Goal: Information Seeking & Learning: Learn about a topic

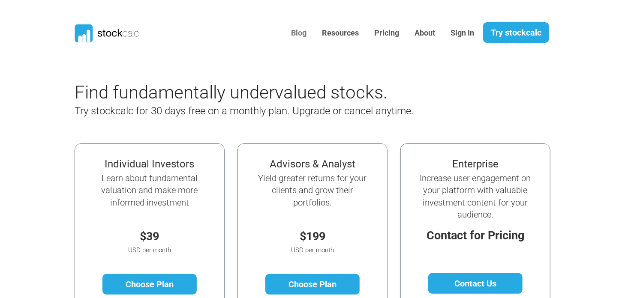
click at [303, 33] on link "Blog" at bounding box center [299, 33] width 28 height 21
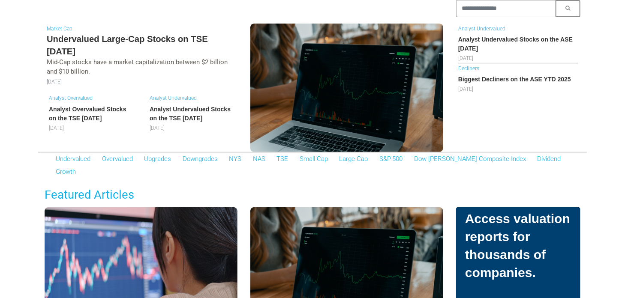
scroll to position [45, 0]
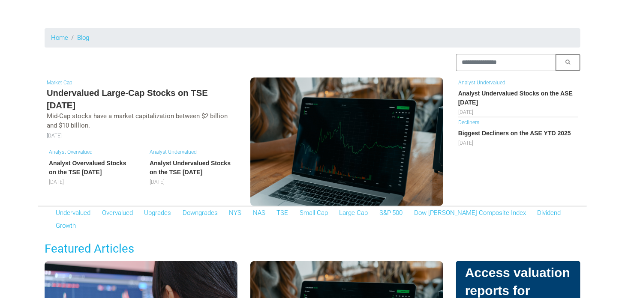
click at [116, 91] on h5 "Undervalued Large-Cap Stocks on TSE August 2025" at bounding box center [141, 99] width 189 height 24
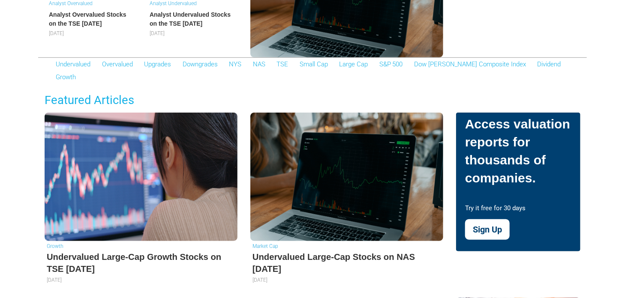
scroll to position [90, 0]
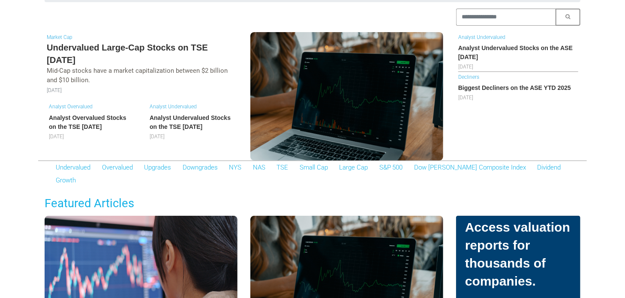
click at [85, 124] on h6 "Analyst Overvalued Stocks on the TSE August 2025" at bounding box center [91, 123] width 84 height 18
click at [180, 123] on h6 "Analyst Undervalued Stocks on the TSE [DATE]" at bounding box center [192, 123] width 84 height 18
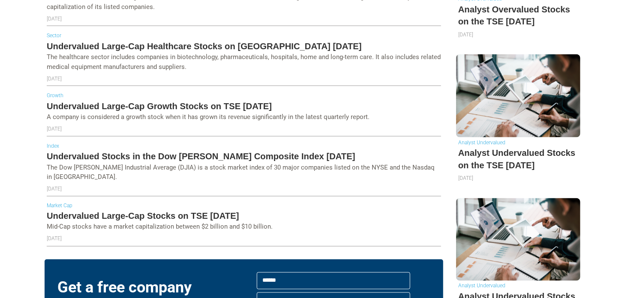
scroll to position [588, 0]
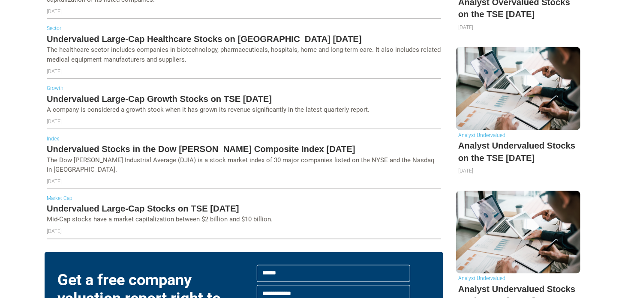
click at [184, 93] on h5 "Undervalued Large-Cap Growth Stocks on TSE August 2025" at bounding box center [244, 99] width 394 height 12
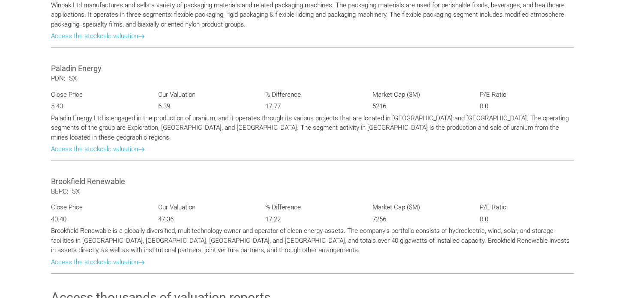
scroll to position [1539, 0]
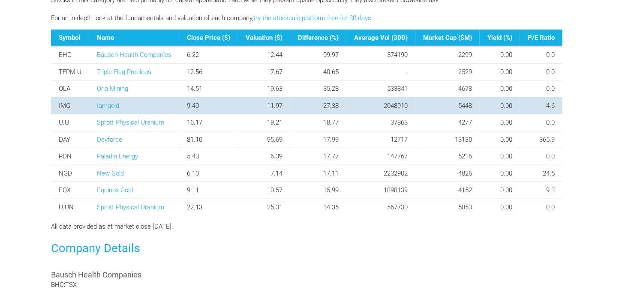
scroll to position [407, 0]
